Goal: Information Seeking & Learning: Learn about a topic

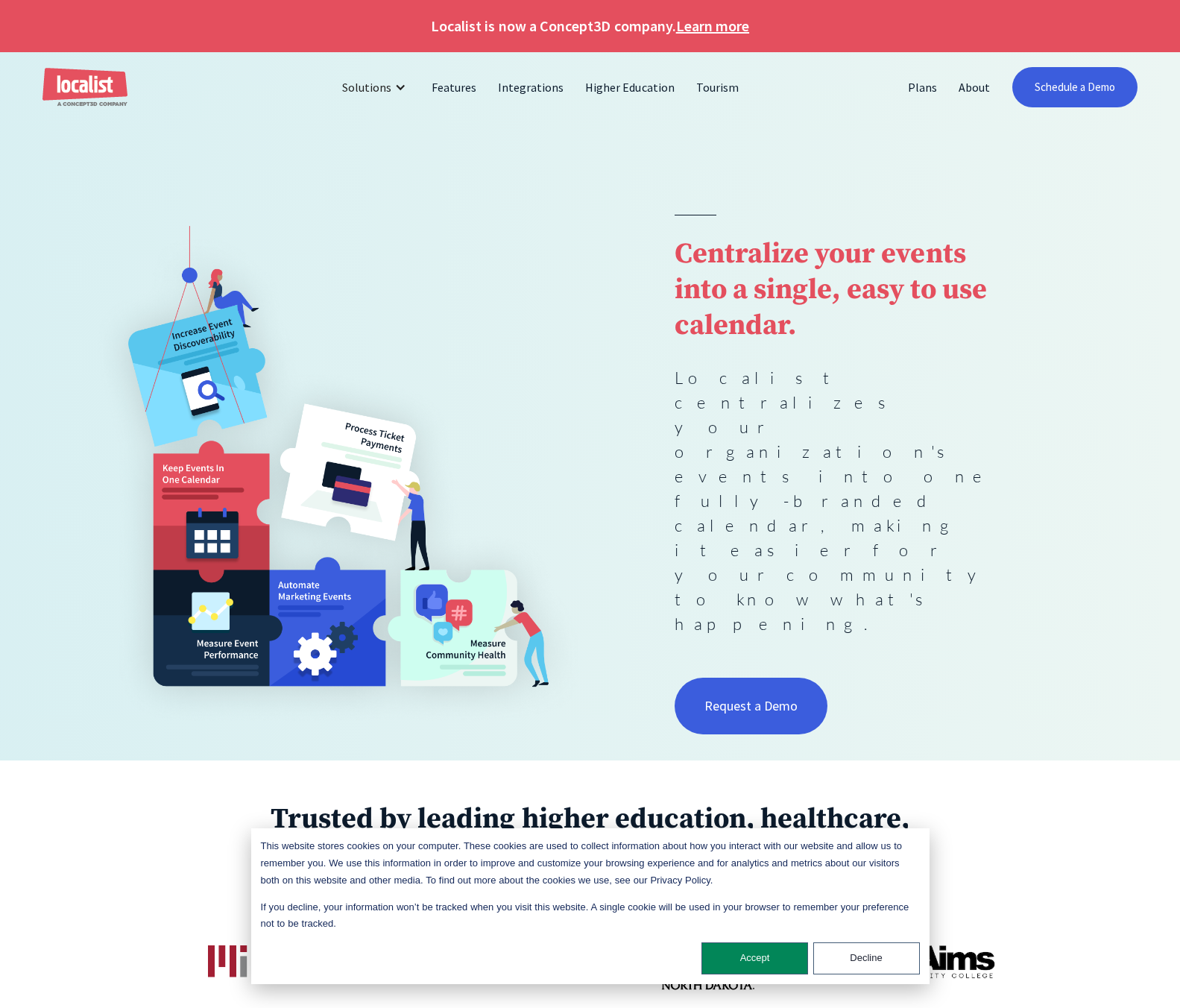
click at [690, 29] on link "Learn more" at bounding box center [712, 25] width 73 height 22
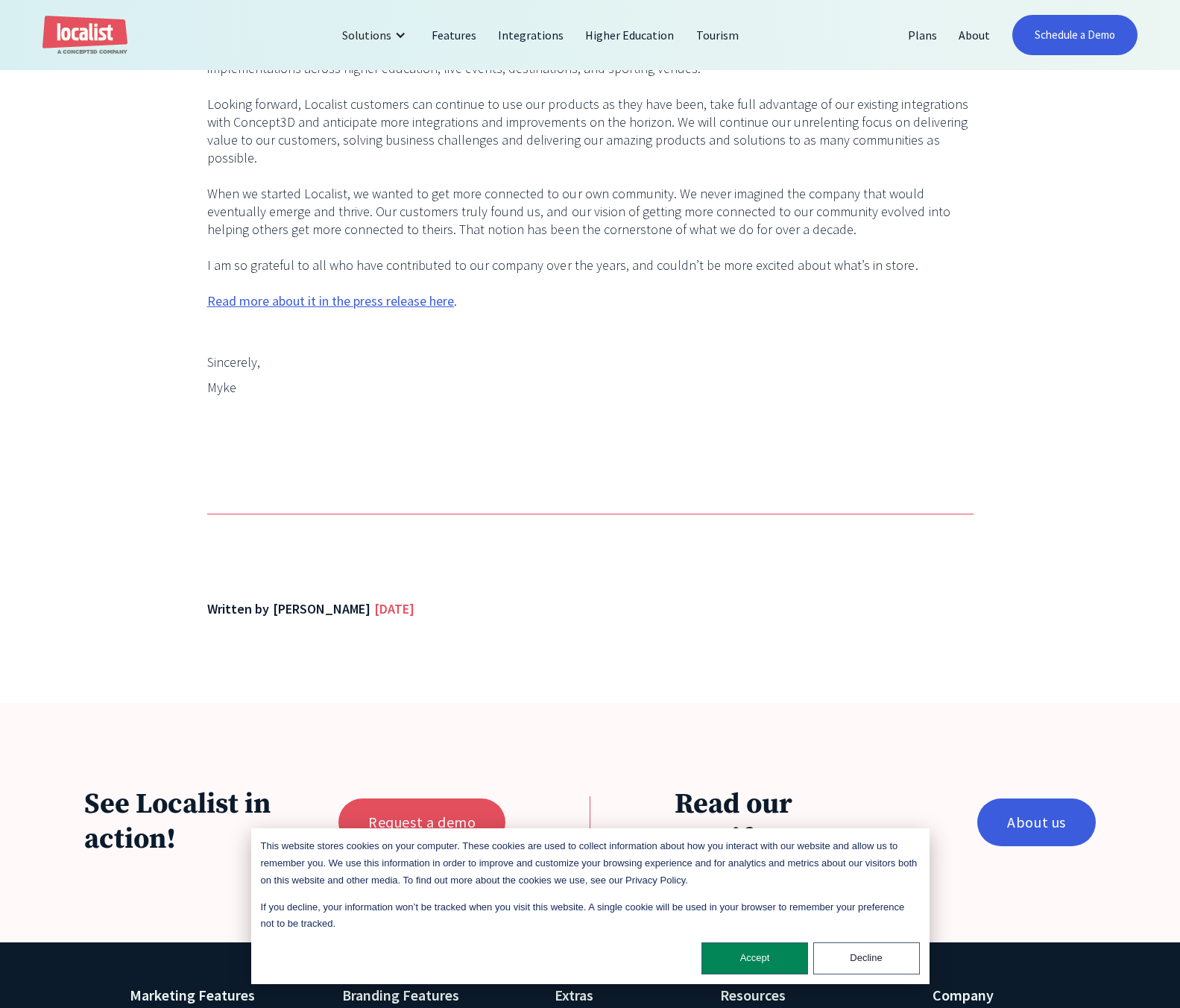
scroll to position [983, 0]
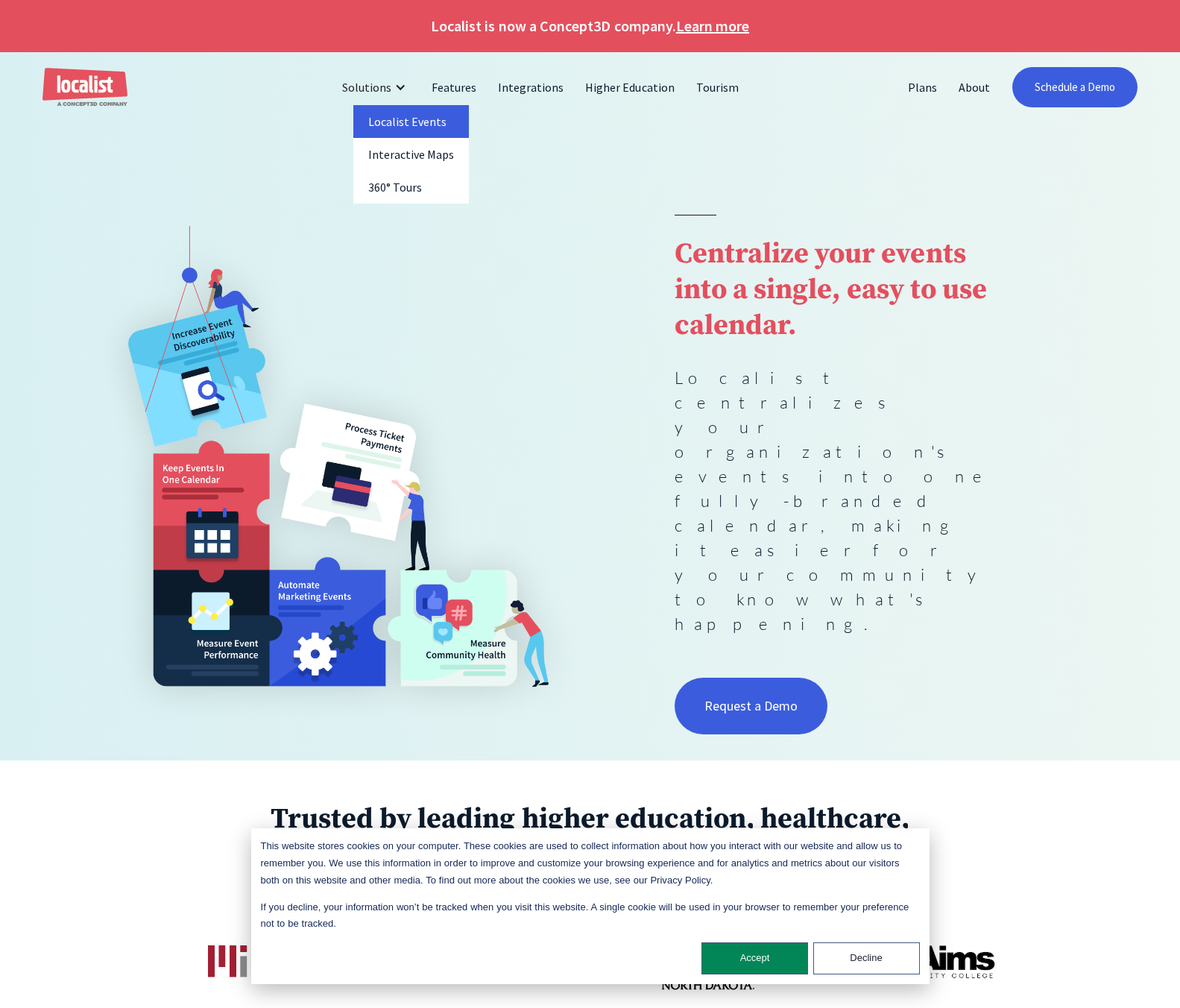
click at [443, 124] on link "Localist Events" at bounding box center [412, 122] width 117 height 33
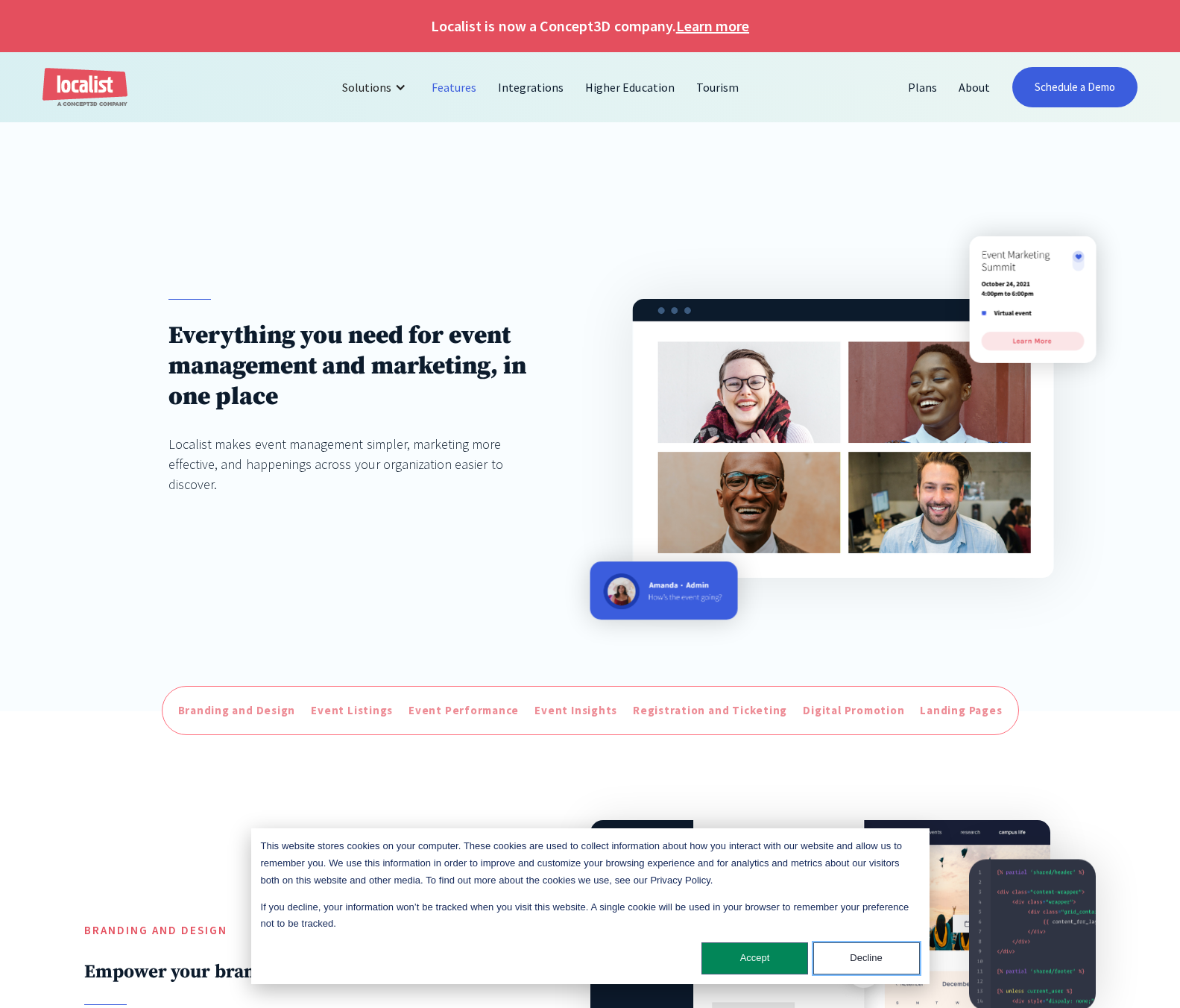
click at [856, 947] on button "Decline" at bounding box center [867, 958] width 107 height 32
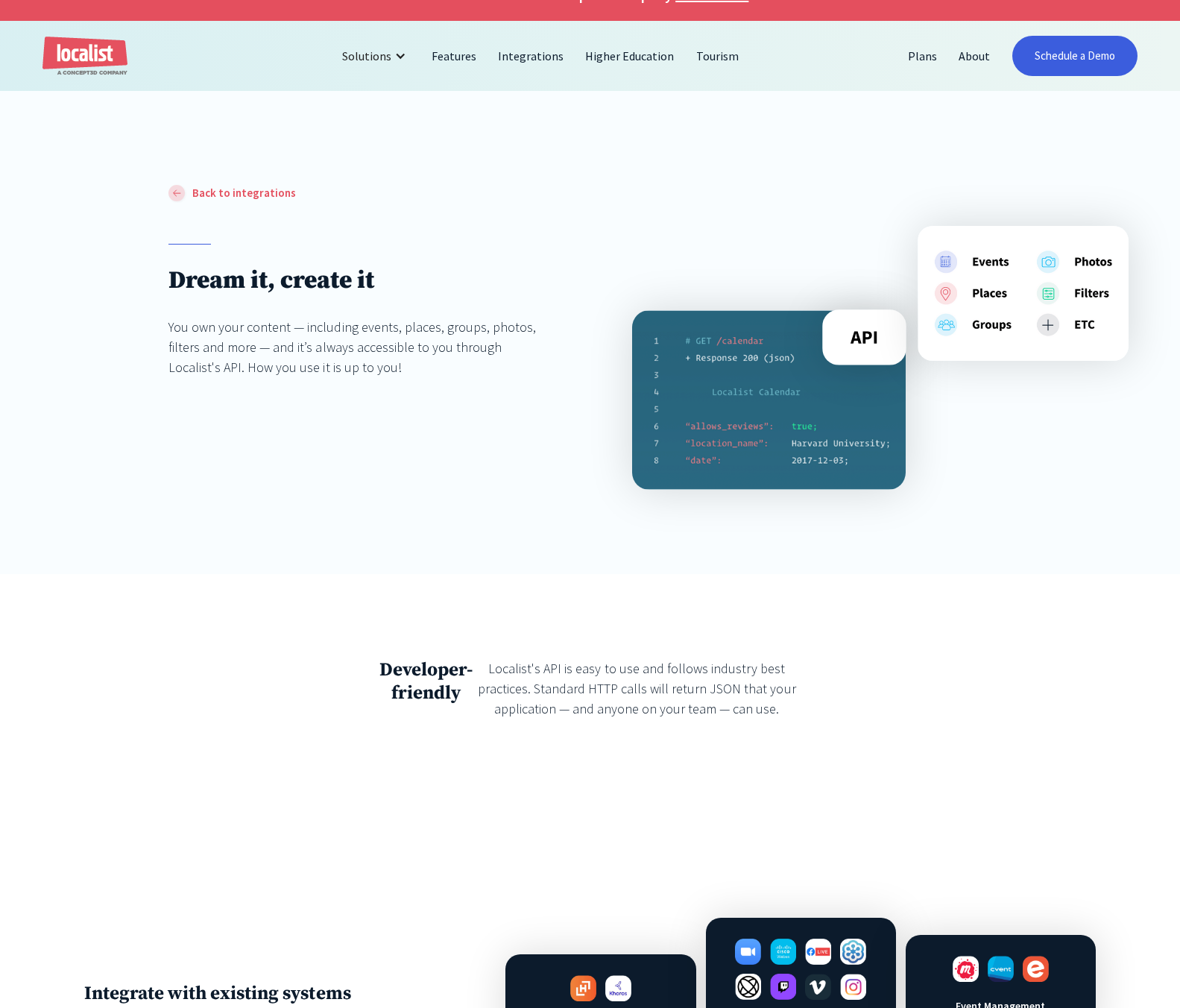
scroll to position [40, 0]
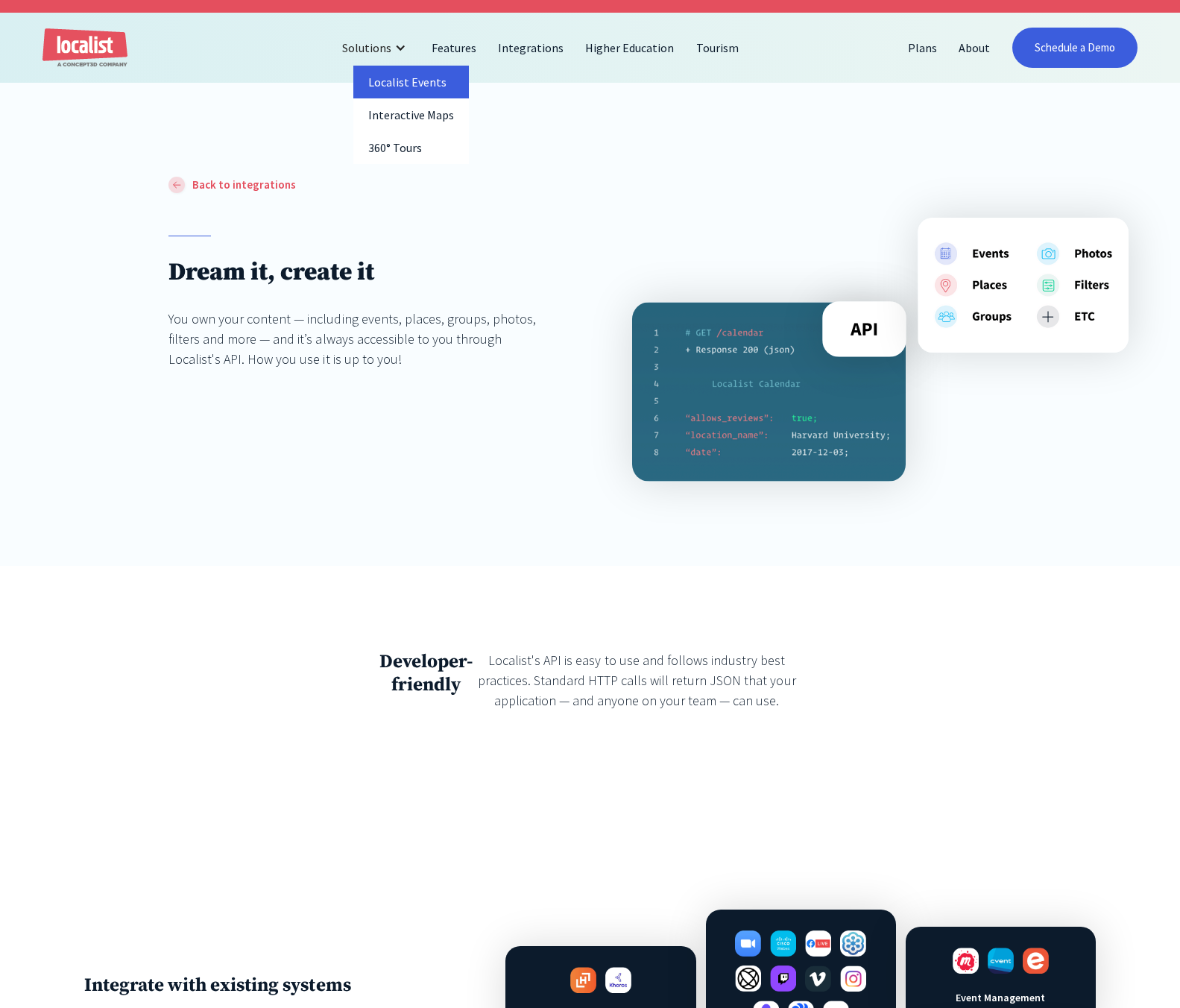
click at [415, 88] on link "Localist Events" at bounding box center [411, 83] width 116 height 33
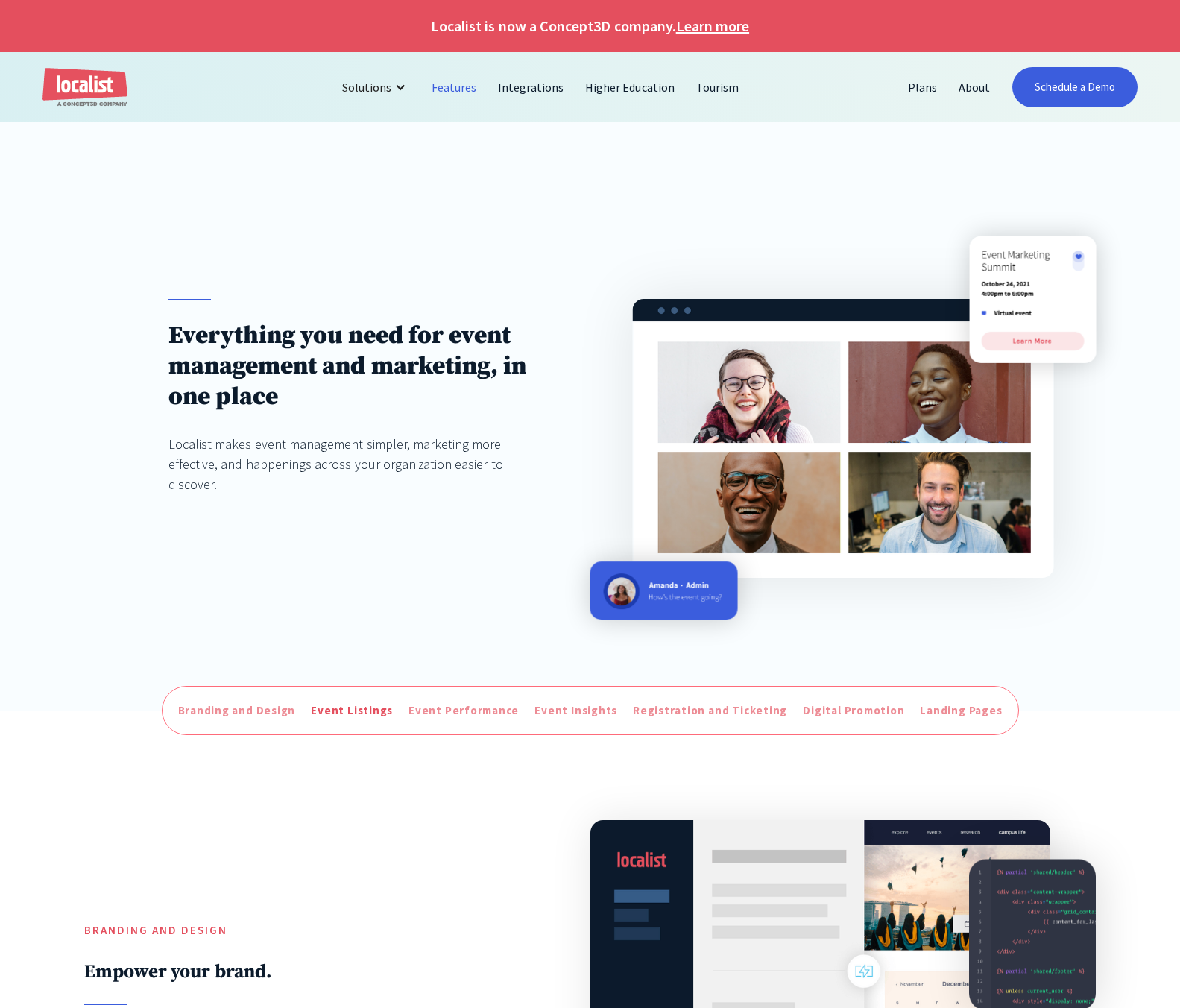
click at [364, 715] on div "Event Listings" at bounding box center [352, 712] width 82 height 17
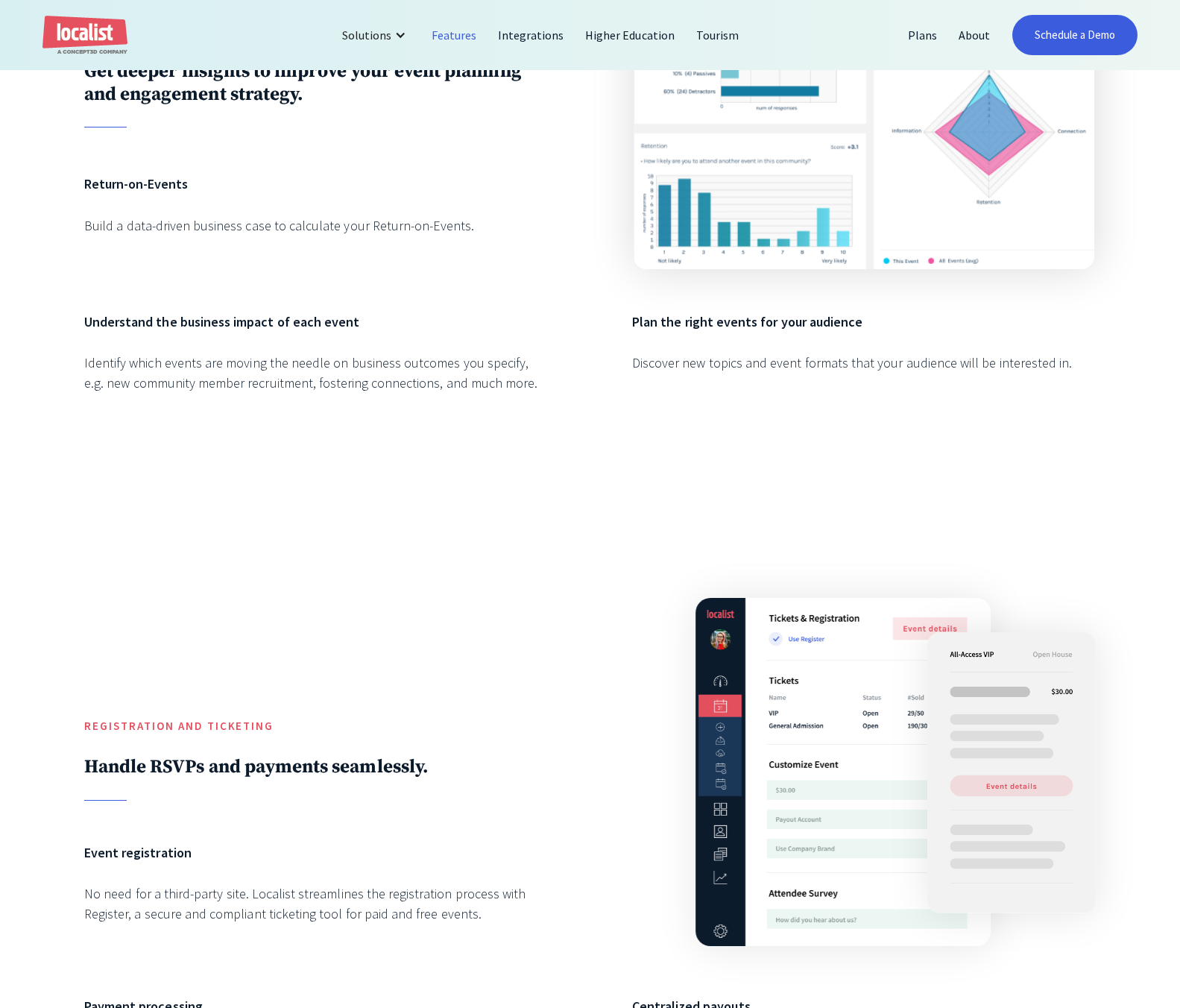
scroll to position [3687, 0]
